Goal: Task Accomplishment & Management: Manage account settings

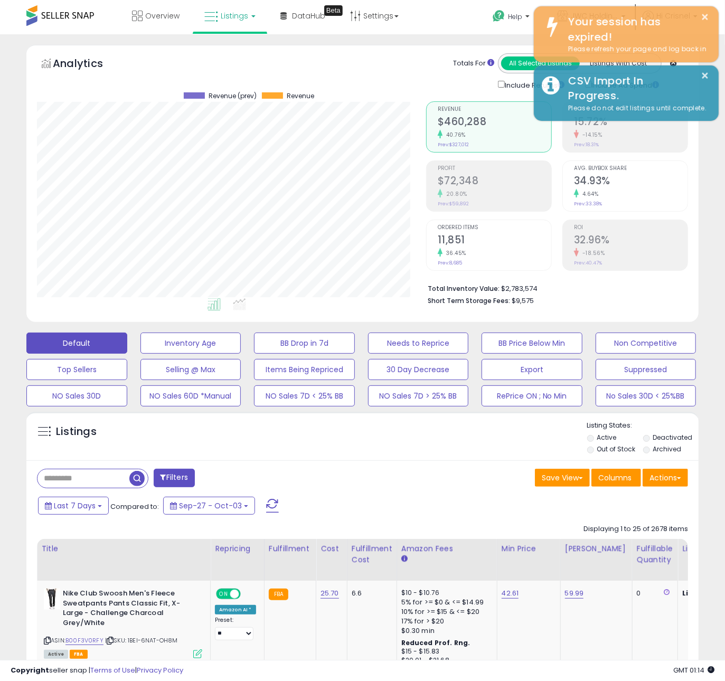
scroll to position [13, 0]
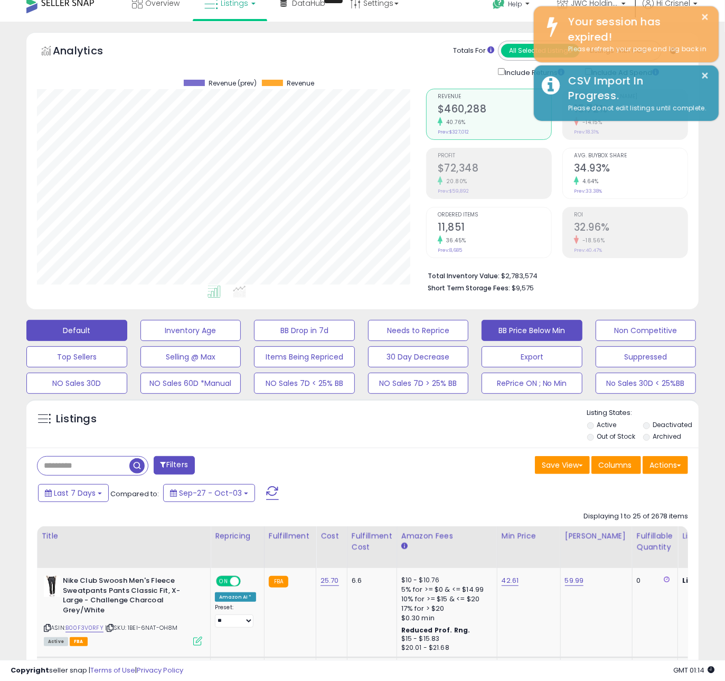
click at [525, 329] on button "BB Price Below Min" at bounding box center [531, 330] width 101 height 21
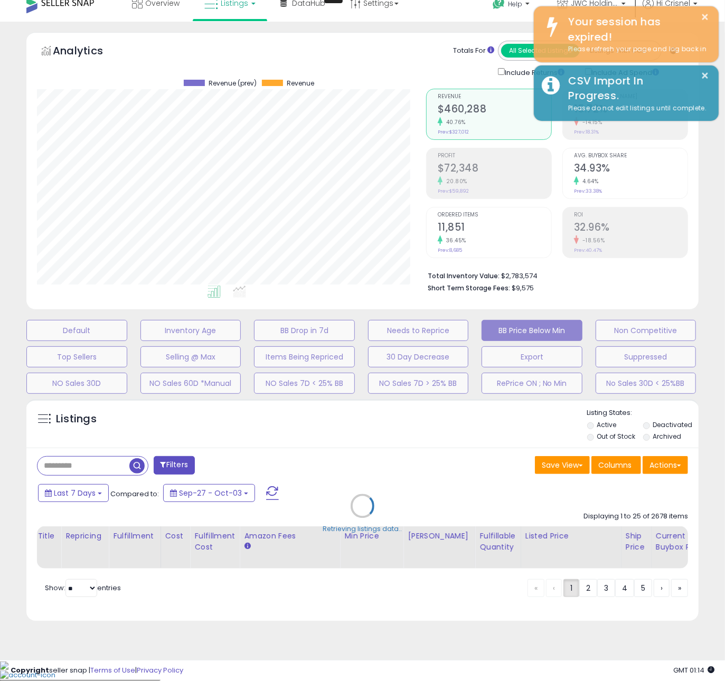
scroll to position [0, 0]
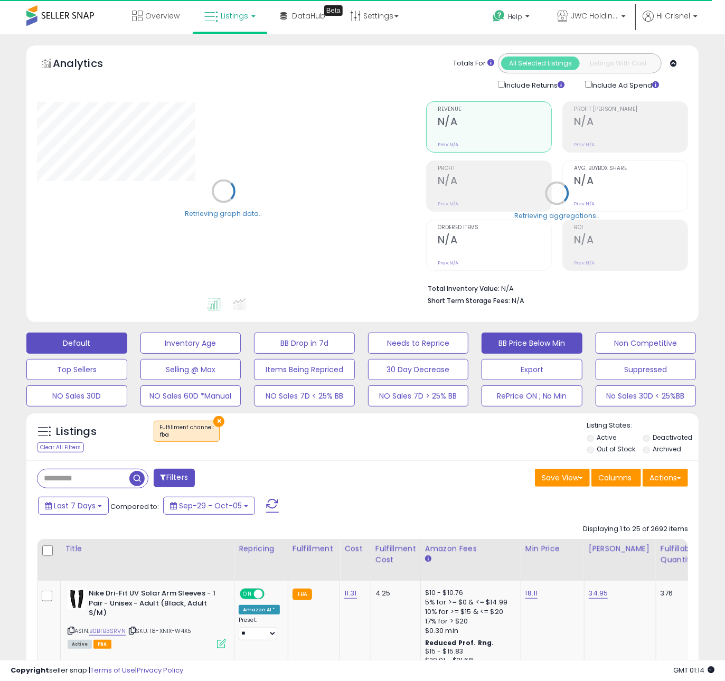
scroll to position [4, 0]
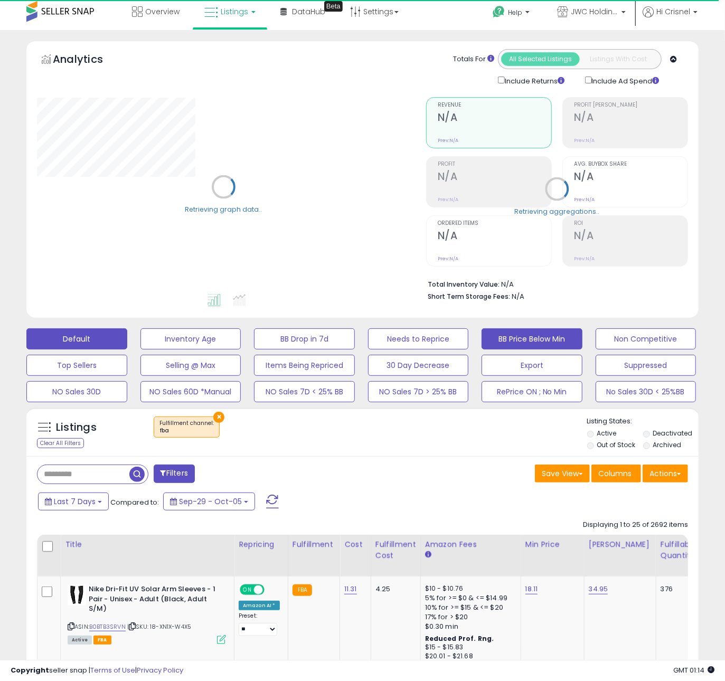
click at [517, 342] on button "BB Price Below Min" at bounding box center [531, 338] width 101 height 21
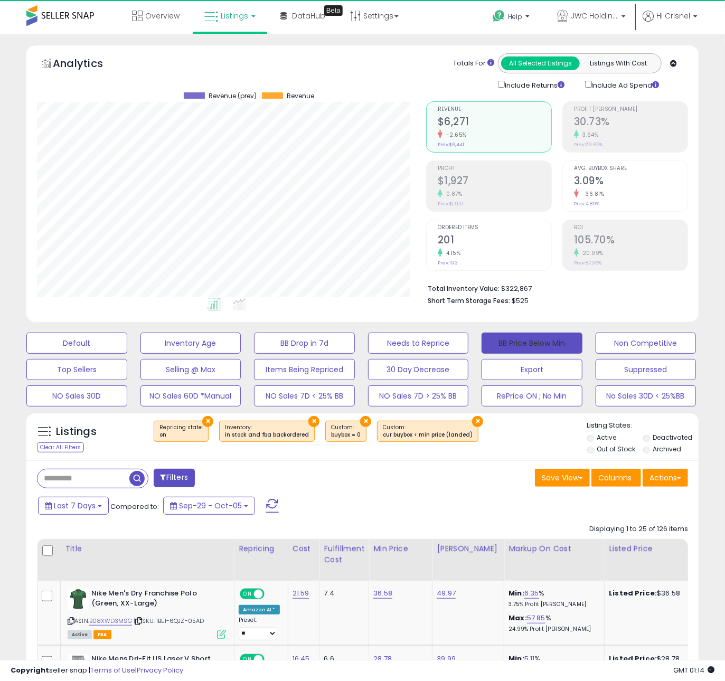
scroll to position [216, 388]
